Goal: Task Accomplishment & Management: Complete application form

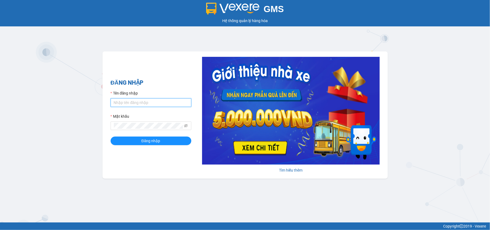
click at [129, 105] on input "Tên đăng nhập" at bounding box center [151, 102] width 81 height 9
type input "tranthanhtuyen.xevn"
click at [111, 136] on button "Đăng nhập" at bounding box center [151, 140] width 81 height 9
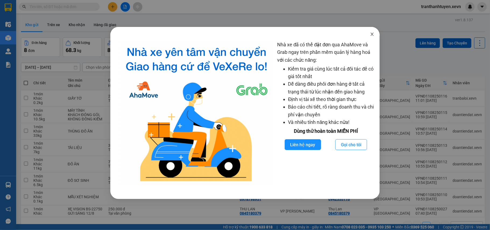
click at [374, 35] on span "Close" at bounding box center [371, 34] width 15 height 15
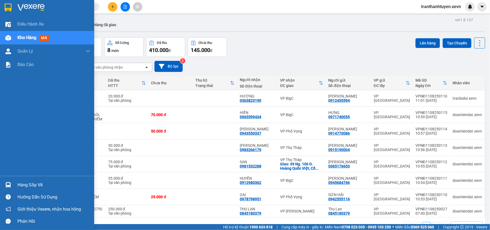
click at [15, 184] on div "Hàng sắp về" at bounding box center [47, 185] width 94 height 12
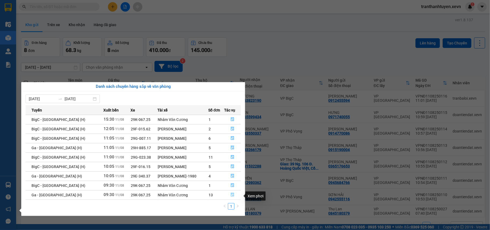
click at [231, 195] on icon "file-done" at bounding box center [232, 195] width 3 height 4
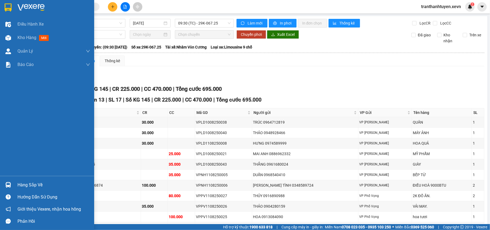
click at [9, 182] on img at bounding box center [8, 185] width 6 height 6
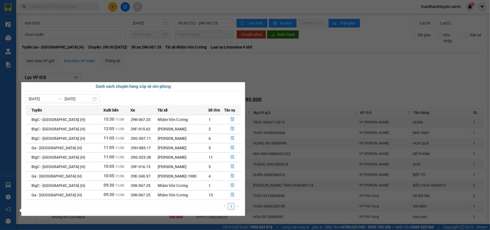
click at [225, 73] on section "Kết quả tìm kiếm ( 0 ) Bộ lọc No Data tranthanhtuyen.xevn 2 Điều hành xe Kho hà…" at bounding box center [245, 115] width 490 height 230
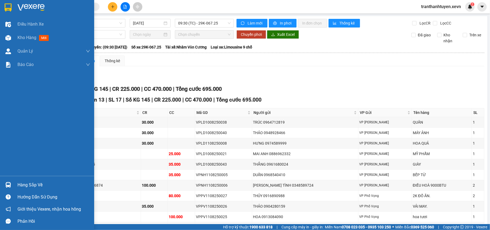
drag, startPoint x: 4, startPoint y: 186, endPoint x: 47, endPoint y: 187, distance: 43.0
click at [5, 186] on div at bounding box center [7, 184] width 9 height 9
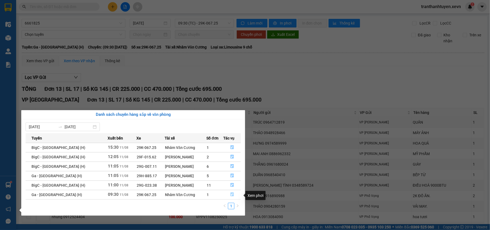
click at [227, 196] on button "button" at bounding box center [231, 194] width 17 height 9
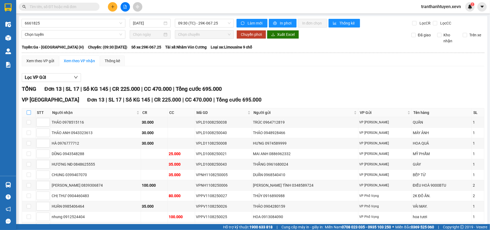
drag, startPoint x: 28, startPoint y: 114, endPoint x: 181, endPoint y: 166, distance: 161.4
click at [29, 115] on input "checkbox" at bounding box center [29, 112] width 4 height 4
checkbox input "true"
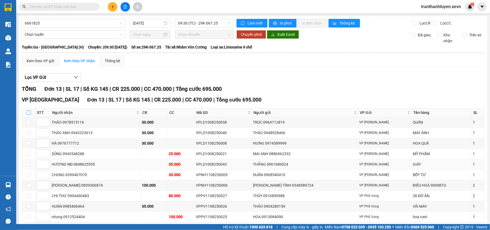
checkbox input "true"
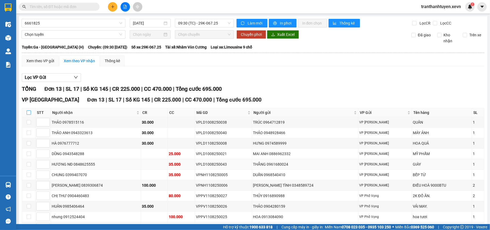
checkbox input "true"
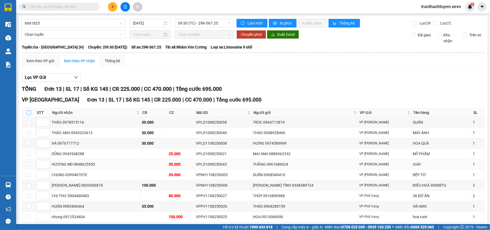
checkbox input "true"
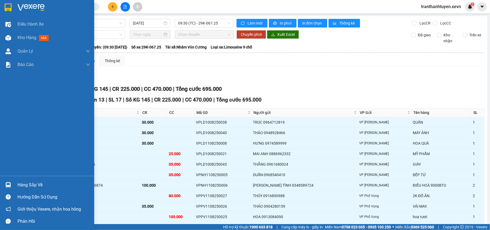
click at [11, 183] on img at bounding box center [8, 185] width 6 height 6
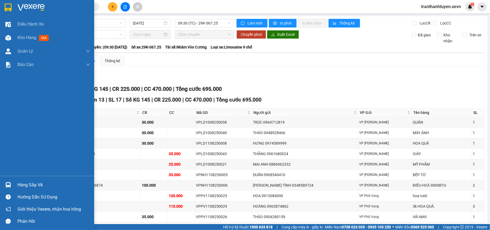
click at [16, 182] on div "Hàng sắp về" at bounding box center [47, 185] width 94 height 12
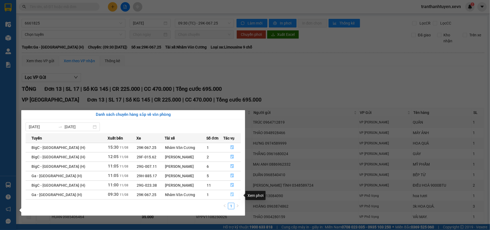
click at [233, 194] on icon "file-done" at bounding box center [232, 194] width 4 height 4
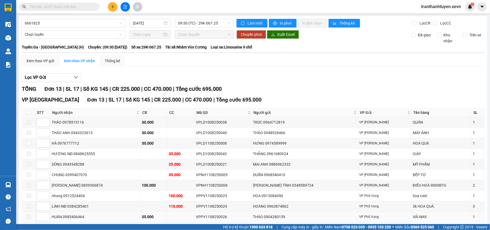
scroll to position [61, 0]
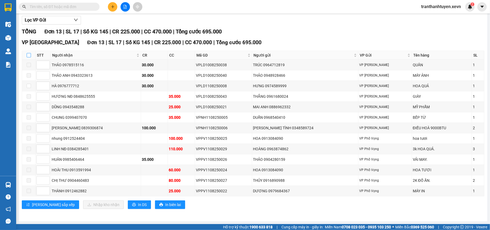
click at [29, 53] on input "checkbox" at bounding box center [29, 55] width 4 height 4
checkbox input "true"
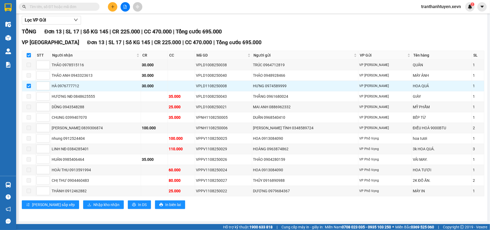
click at [48, 9] on input "text" at bounding box center [61, 7] width 63 height 6
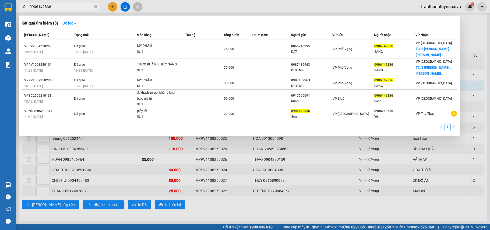
click at [53, 5] on input "0906142836" at bounding box center [61, 7] width 63 height 6
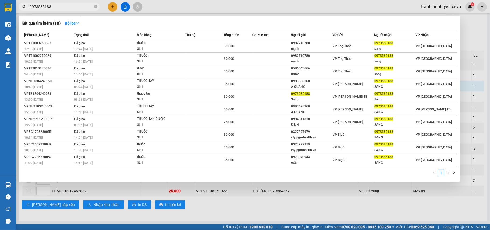
type input "0973585188"
click at [256, 211] on div at bounding box center [245, 115] width 490 height 230
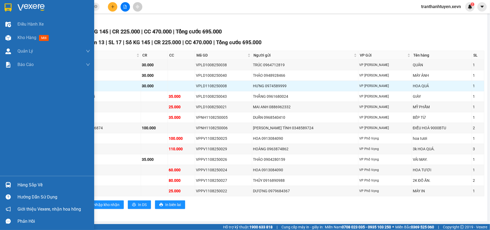
click at [10, 182] on img at bounding box center [8, 185] width 6 height 6
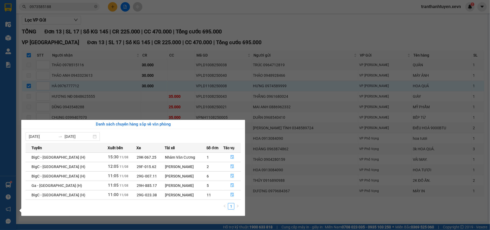
click at [135, 13] on section "Kết quả tìm kiếm ( 18 ) Bộ lọc Mã ĐH Trạng thái Món hàng Thu hộ Tổng cước Chưa …" at bounding box center [245, 115] width 490 height 230
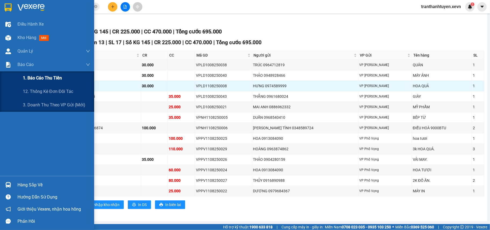
click at [45, 78] on span "1. Báo cáo thu tiền" at bounding box center [42, 77] width 39 height 7
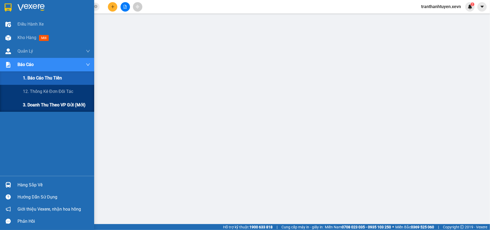
click at [49, 104] on span "3. Doanh Thu theo VP Gửi (mới)" at bounding box center [54, 104] width 63 height 7
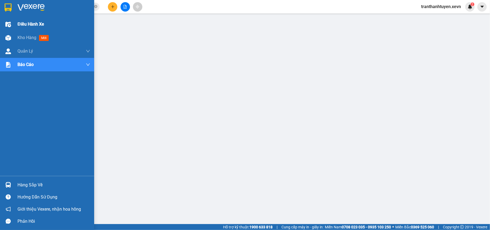
click at [1, 30] on div "Điều hành xe" at bounding box center [47, 23] width 94 height 13
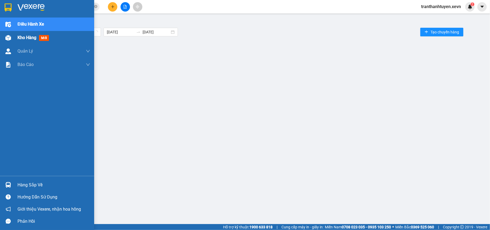
click at [13, 37] on div "Kho hàng mới" at bounding box center [47, 37] width 94 height 13
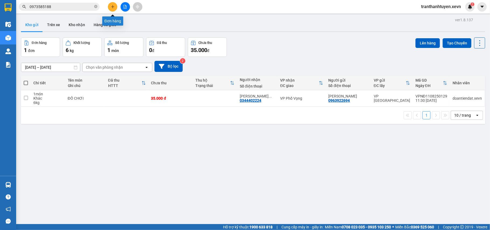
click at [113, 8] on icon "plus" at bounding box center [113, 7] width 4 height 4
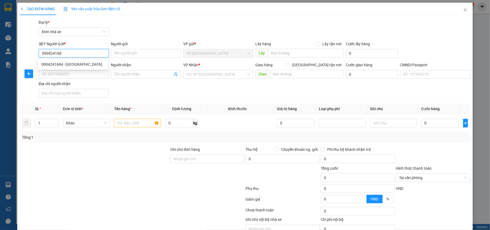
type input "0904241684"
click at [100, 64] on div "0904241684 - NGUYỄN THÀNH TRUNG" at bounding box center [72, 64] width 63 height 6
type input "NGUYỄN THÀNH TRUNG"
type input "0975783488"
type input "NGUYỄN ANH TUẤN"
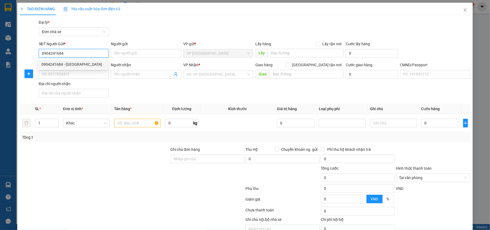
type input "001062043974 NGUYỄN ANH TUẤN 1962"
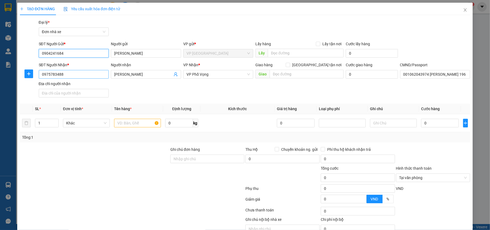
type input "0904241684"
click at [94, 77] on input "0975783488" at bounding box center [74, 74] width 70 height 9
drag, startPoint x: 94, startPoint y: 77, endPoint x: 104, endPoint y: 80, distance: 10.9
click at [95, 77] on input "0975783488" at bounding box center [74, 74] width 70 height 9
type input "0339396762"
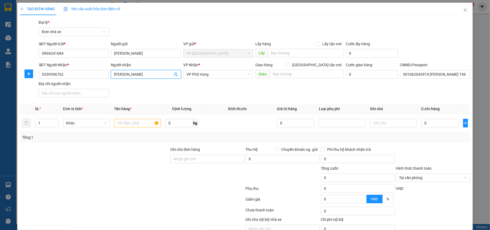
click at [121, 74] on input "NGUYỄN ANH TUẤN" at bounding box center [143, 74] width 58 height 6
type input "m"
click at [206, 75] on span "VP Phố Vọng" at bounding box center [218, 74] width 64 height 8
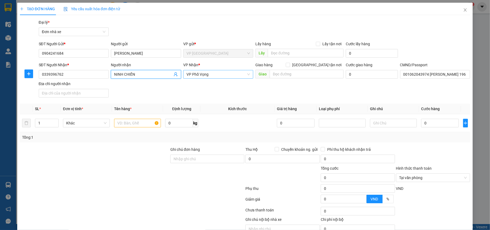
type input "NINH CHIẾN"
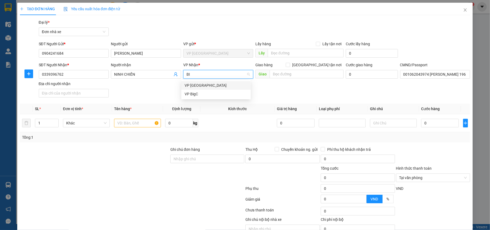
type input "BIG"
click at [195, 84] on div "VP BigC" at bounding box center [215, 85] width 63 height 6
click at [140, 124] on input "text" at bounding box center [137, 123] width 47 height 9
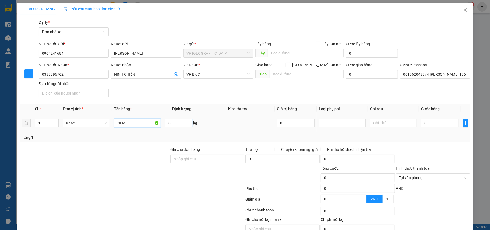
type input "NEM"
click at [179, 123] on input "0" at bounding box center [178, 123] width 27 height 9
type input "11"
click at [429, 125] on input "0" at bounding box center [440, 123] width 38 height 9
type input "3"
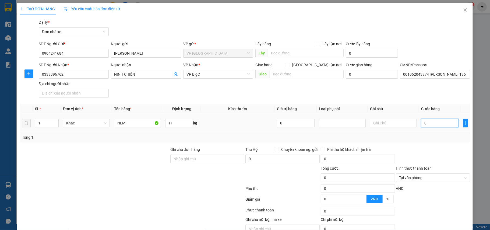
type input "3"
type input "35"
type input "35.000"
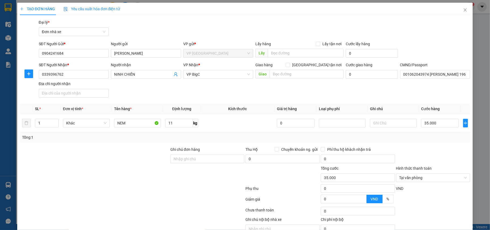
click at [105, 180] on div at bounding box center [94, 174] width 150 height 19
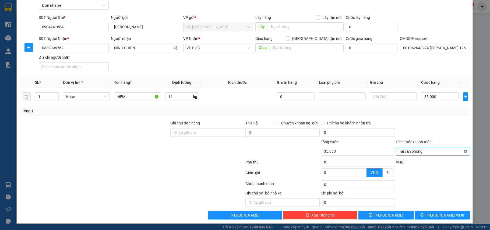
type input "35.000"
click at [434, 211] on button "Lưu và In" at bounding box center [442, 215] width 55 height 9
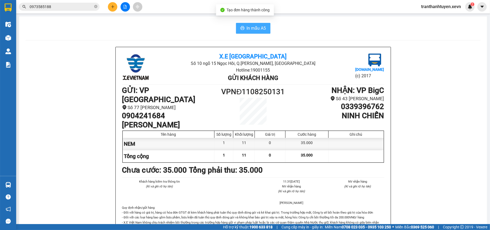
drag, startPoint x: 239, startPoint y: 27, endPoint x: 244, endPoint y: 29, distance: 5.8
click at [240, 27] on icon "printer" at bounding box center [242, 28] width 4 height 4
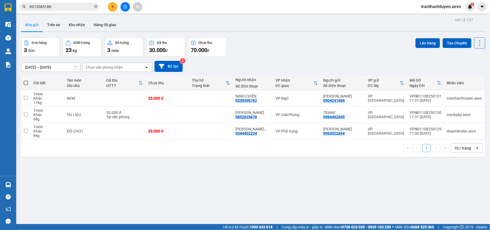
drag, startPoint x: 78, startPoint y: 199, endPoint x: 80, endPoint y: 181, distance: 18.7
click at [78, 197] on div "ver 1.8.137 Kho gửi Trên xe Kho nhận Hàng đã giao Đơn hàng 3 đơn Khối lượng 23 …" at bounding box center [253, 131] width 468 height 230
click at [117, 6] on button at bounding box center [112, 6] width 9 height 9
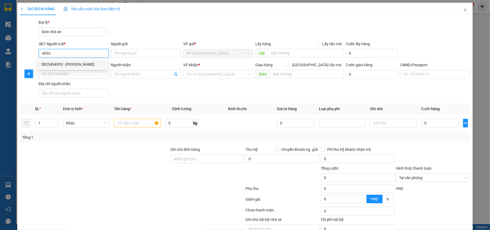
click at [70, 62] on div "0825494953 - TRẦN ĐÌNH TUẤN" at bounding box center [72, 64] width 63 height 6
type input "0825494953"
type input "TRẦN ĐÌNH TUẤN"
type input "0963641616"
type input "TRƯỜNG"
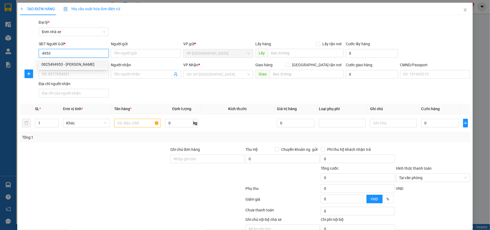
type input "0774259434 đạt"
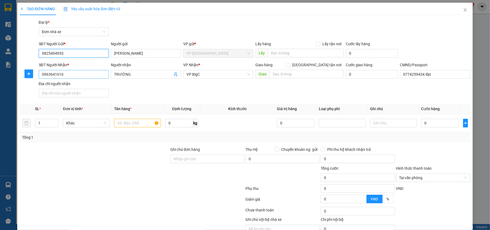
type input "0825494953"
click at [66, 73] on input "0963641616" at bounding box center [74, 74] width 70 height 9
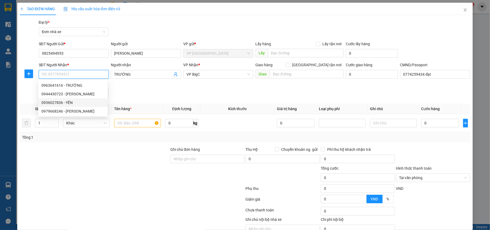
click at [66, 101] on div "0936027836 - YẾN" at bounding box center [72, 103] width 63 height 6
type input "0936027836"
type input "YẾN"
type input "1"
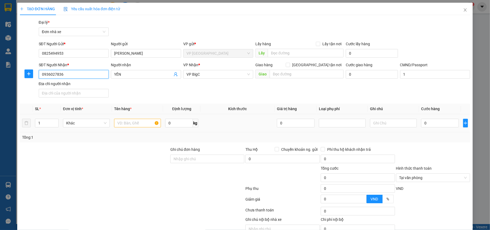
type input "0936027836"
click at [126, 124] on input "text" at bounding box center [137, 123] width 47 height 9
type input "GIẤY TỜ"
click at [432, 122] on input "0" at bounding box center [440, 123] width 38 height 9
type input "2"
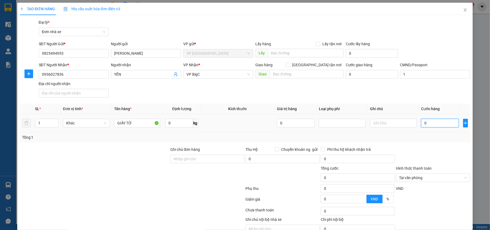
type input "2"
type input "20"
type input "20.000"
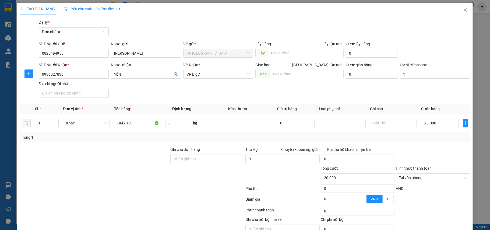
drag, startPoint x: 56, startPoint y: 176, endPoint x: 109, endPoint y: 205, distance: 60.2
click at [58, 176] on div at bounding box center [94, 174] width 150 height 19
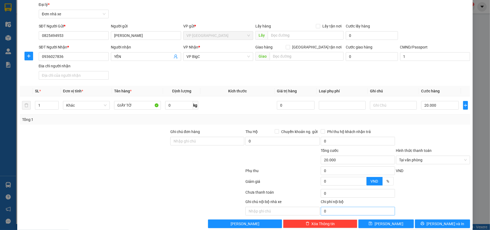
scroll to position [27, 0]
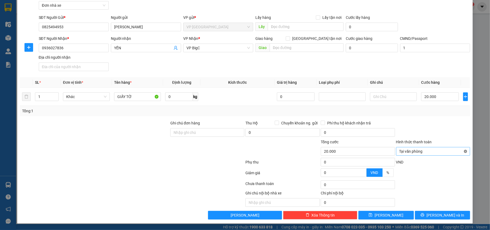
type input "20.000"
click at [445, 212] on span "Lưu và In" at bounding box center [445, 215] width 38 height 6
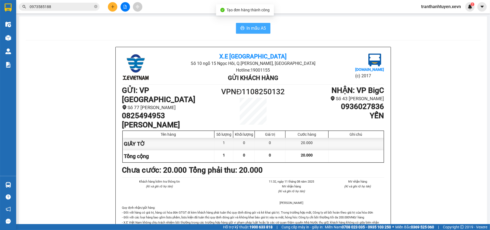
click at [247, 29] on span "In mẫu A5" at bounding box center [256, 28] width 19 height 7
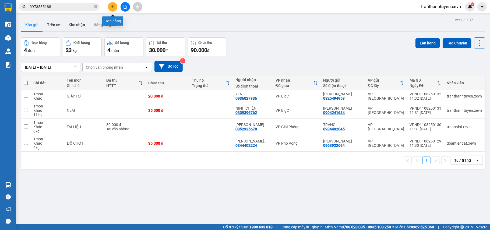
click at [114, 5] on button at bounding box center [112, 6] width 9 height 9
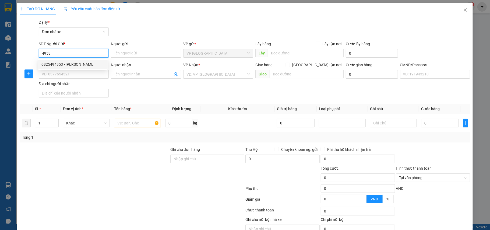
click at [71, 63] on div "0825494953 - TRẦN ĐÌNH TUẤN" at bounding box center [72, 64] width 63 height 6
type input "0825494953"
type input "TRẦN ĐÌNH TUẤN"
type input "0936027836"
type input "YẾN"
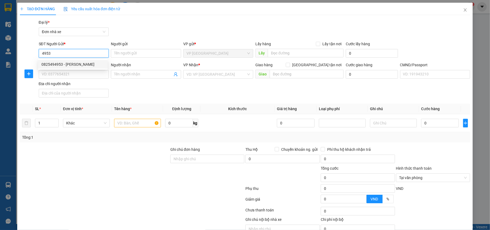
type input "1"
type input "0825494953"
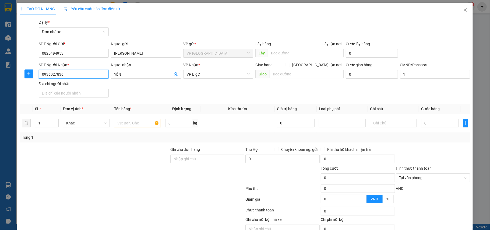
click at [72, 72] on input "0936027836" at bounding box center [74, 74] width 70 height 9
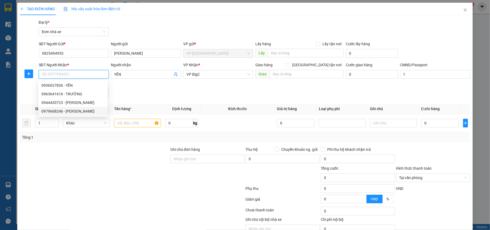
click at [79, 113] on div "0979668246 - NGUYỄN THỊ LÊ" at bounding box center [72, 111] width 63 height 6
type input "0979668246"
type input "NGUYỄN THỊ LÊ"
type input "026206005924 phan anh quân"
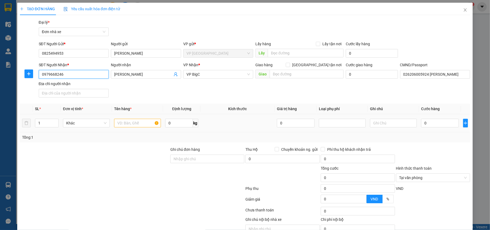
type input "0979668246"
click at [137, 122] on input "text" at bounding box center [137, 123] width 47 height 9
type input "GIẤY TỜ"
click at [435, 122] on input "0" at bounding box center [440, 123] width 38 height 9
type input "2"
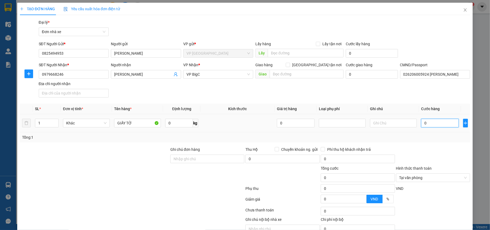
type input "2"
type input "20"
type input "20.000"
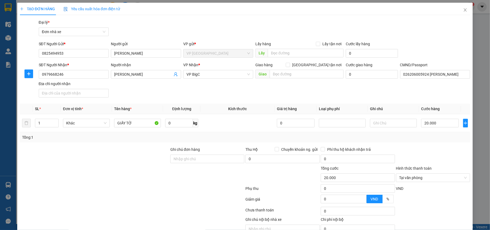
click at [60, 192] on div at bounding box center [132, 189] width 226 height 11
type input "20.000"
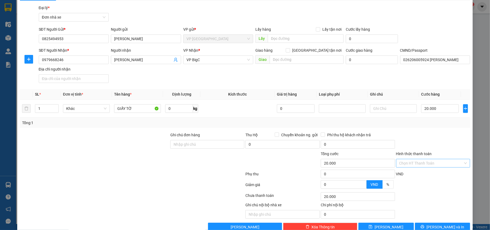
scroll to position [27, 0]
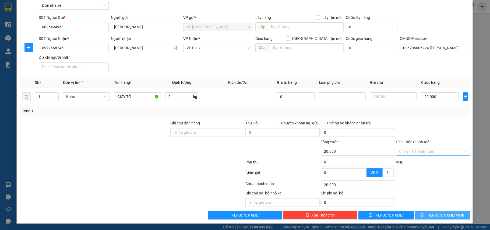
click at [421, 214] on button "Lưu và In" at bounding box center [442, 215] width 55 height 9
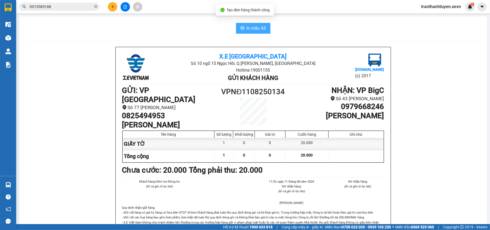
click at [248, 27] on span "In mẫu A5" at bounding box center [256, 28] width 19 height 7
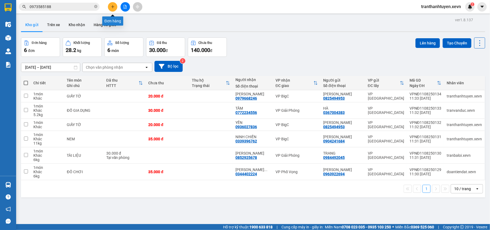
click at [111, 8] on icon "plus" at bounding box center [113, 7] width 4 height 4
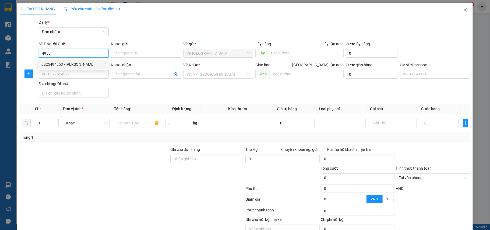
drag, startPoint x: 59, startPoint y: 62, endPoint x: 80, endPoint y: 74, distance: 24.3
click at [59, 62] on div "0825494953 - TRẦN ĐÌNH TUẤN" at bounding box center [72, 64] width 63 height 6
type input "0825494953"
type input "TRẦN ĐÌNH TUẤN"
type input "0979668246"
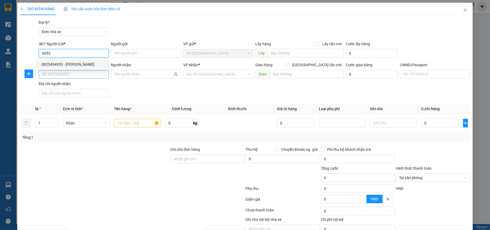
type input "NGUYỄN THỊ LÊ"
type input "026206005924 phan anh quân"
type input "0825494953"
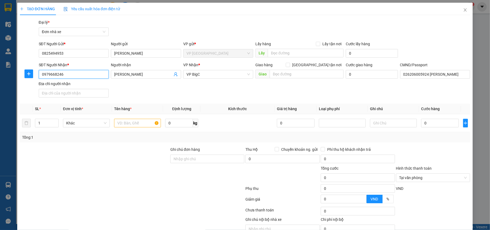
click at [82, 75] on input "0979668246" at bounding box center [74, 74] width 70 height 9
click at [82, 74] on input "0979668246" at bounding box center [74, 74] width 70 height 9
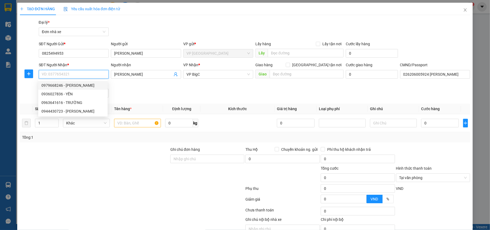
click at [55, 80] on body "Kết quả tìm kiếm ( 18 ) Bộ lọc Mã ĐH Trạng thái Món hàng Thu hộ Tổng cước Chưa …" at bounding box center [245, 115] width 490 height 230
click at [128, 127] on input "text" at bounding box center [137, 123] width 47 height 9
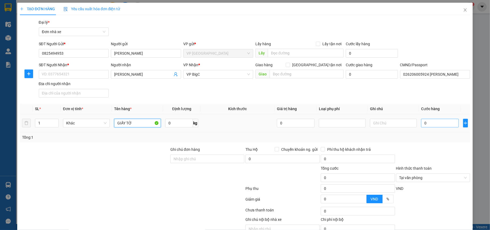
type input "GIẤY TỜ"
click at [435, 125] on input "0" at bounding box center [440, 123] width 38 height 9
type input "2"
type input "20"
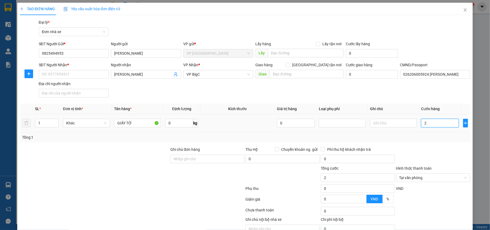
type input "20"
type input "20.000"
click at [106, 154] on div at bounding box center [94, 155] width 150 height 19
click at [57, 74] on input "SĐT Người Nhận *" at bounding box center [74, 74] width 70 height 9
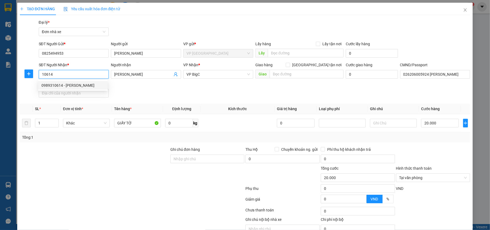
click at [69, 84] on div "0989310614 - NGUYỄN HẢO" at bounding box center [72, 85] width 63 height 6
type input "0989310614"
type input "NGUYỄN HẢO"
type input "Q"
type input "20.000"
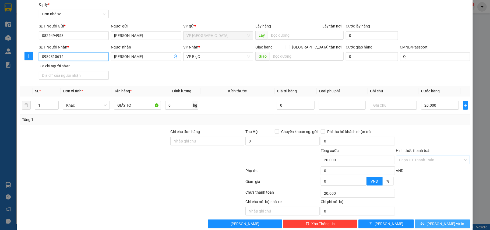
scroll to position [27, 0]
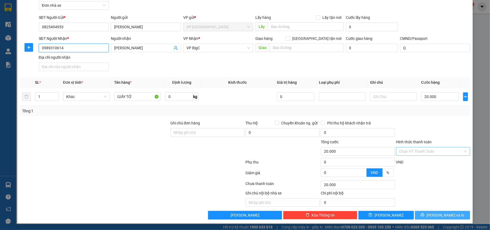
type input "0989310614"
click at [445, 214] on span "Lưu và In" at bounding box center [445, 215] width 38 height 6
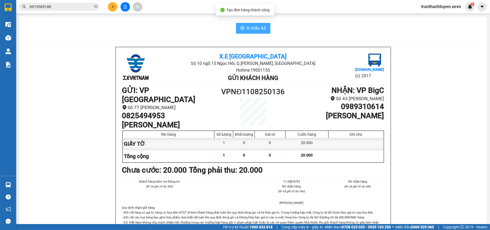
click at [240, 25] on button "In mẫu A5" at bounding box center [253, 28] width 34 height 11
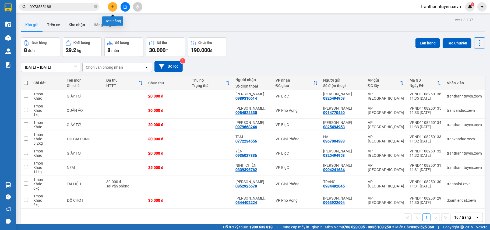
click at [111, 6] on icon "plus" at bounding box center [113, 7] width 4 height 4
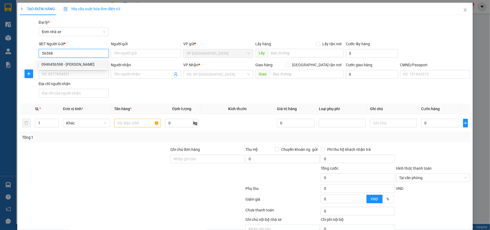
drag, startPoint x: 75, startPoint y: 63, endPoint x: 82, endPoint y: 69, distance: 9.6
click at [75, 64] on div "0949456598 - TRẦN VĂN ĐỨC" at bounding box center [72, 64] width 63 height 6
type input "0949456598"
type input "TRẦN VĂN ĐỨC"
type input "0818757996"
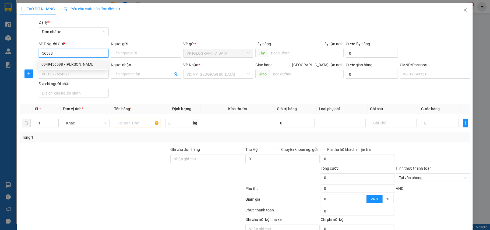
type input "ĐỖ VĂN ĐÌNH"
type input "036206024853 ĐỖ VĂN ĐÌNH"
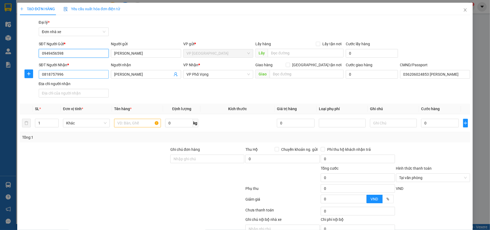
type input "0949456598"
click at [80, 78] on input "0818757996" at bounding box center [74, 74] width 70 height 9
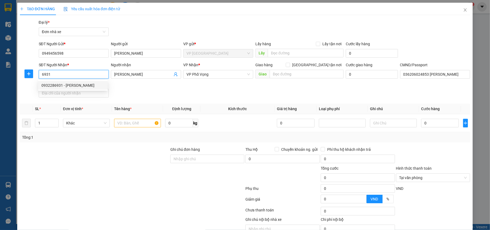
click at [66, 83] on div "0932286931 - BÙI TẤN ĐẠT" at bounding box center [72, 85] width 63 height 6
type input "0932286931"
type input "BÙI TẤN ĐẠT"
type input "082208010331 TRẦN NGUYỄN NHỰT MINH"
type input "0932286931"
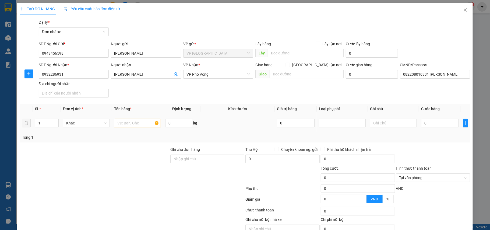
click at [140, 128] on div at bounding box center [137, 123] width 47 height 11
click at [138, 126] on input "text" at bounding box center [137, 123] width 47 height 9
type input "PHỤ TÙNG XE MÁY"
click at [176, 125] on input "0" at bounding box center [178, 123] width 27 height 9
type input "4.5"
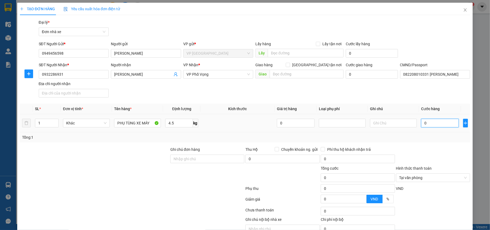
click at [433, 125] on input "0" at bounding box center [440, 123] width 38 height 9
type input "3"
type input "35"
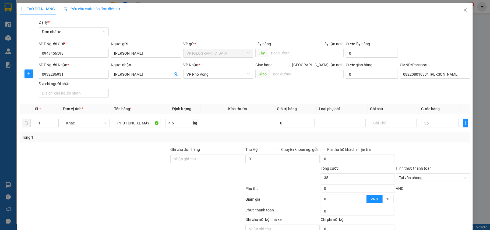
type input "35.000"
drag, startPoint x: 95, startPoint y: 186, endPoint x: 124, endPoint y: 178, distance: 29.8
click at [97, 186] on div at bounding box center [132, 189] width 226 height 11
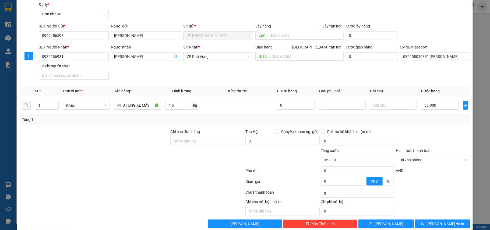
scroll to position [27, 0]
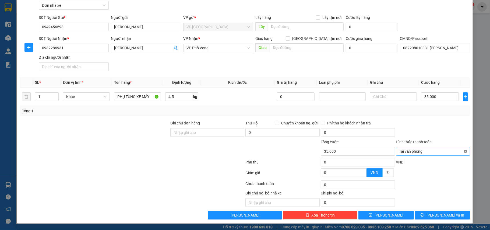
type input "35.000"
click at [440, 213] on span "Lưu và In" at bounding box center [445, 215] width 38 height 6
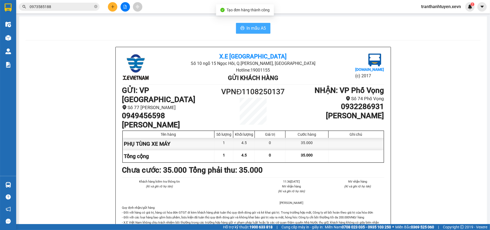
click at [257, 32] on button "In mẫu A5" at bounding box center [253, 28] width 34 height 11
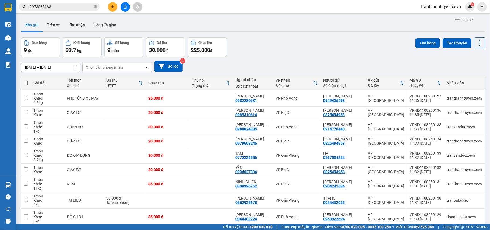
drag, startPoint x: 59, startPoint y: 4, endPoint x: 59, endPoint y: 8, distance: 4.0
click at [59, 8] on div "Kết quả tìm kiếm ( 18 ) Bộ lọc Mã ĐH Trạng thái Món hàng Thu hộ Tổng cước Chưa …" at bounding box center [245, 6] width 490 height 13
click at [59, 8] on input "0973585188" at bounding box center [61, 7] width 63 height 6
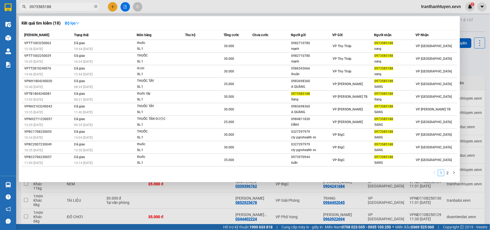
click at [59, 8] on input "0973585188" at bounding box center [61, 7] width 63 height 6
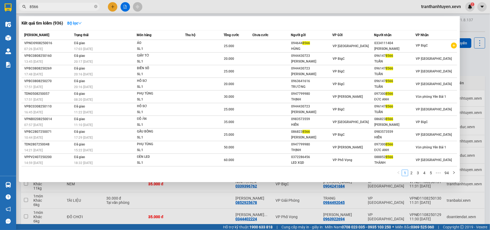
click at [71, 11] on div at bounding box center [245, 115] width 490 height 230
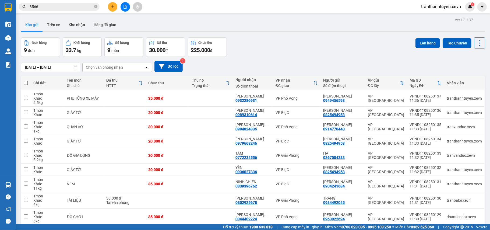
click at [69, 7] on input "8566" at bounding box center [61, 7] width 63 height 6
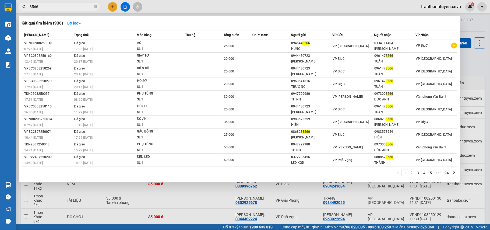
click at [68, 7] on input "8566" at bounding box center [61, 7] width 63 height 6
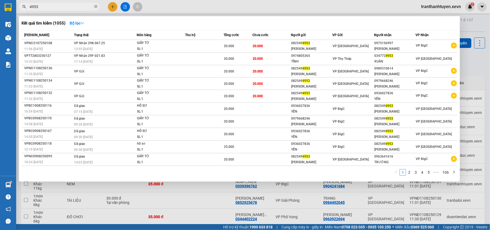
type input "4953"
click at [430, 8] on div at bounding box center [245, 115] width 490 height 230
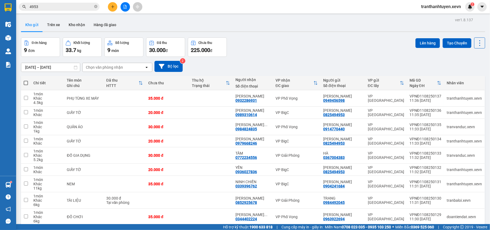
click at [430, 8] on span "tranthanhtuyen.xevn" at bounding box center [441, 6] width 48 height 7
click at [431, 14] on span "Đăng xuất" at bounding box center [443, 17] width 37 height 6
